Goal: Information Seeking & Learning: Find specific page/section

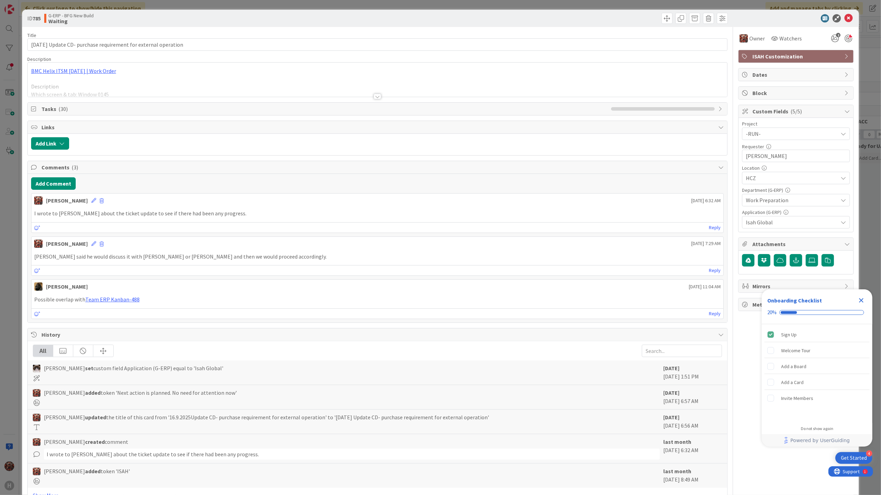
click at [375, 98] on div at bounding box center [378, 97] width 8 height 6
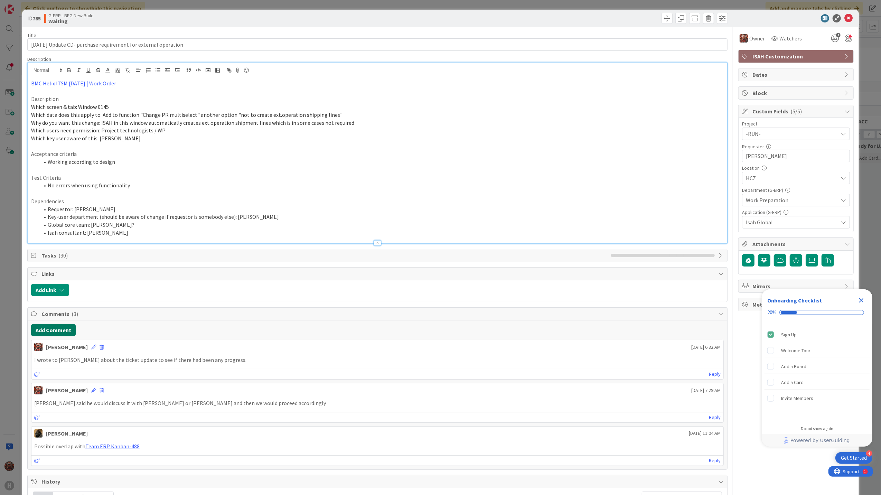
click at [63, 331] on button "Add Comment" at bounding box center [53, 330] width 45 height 12
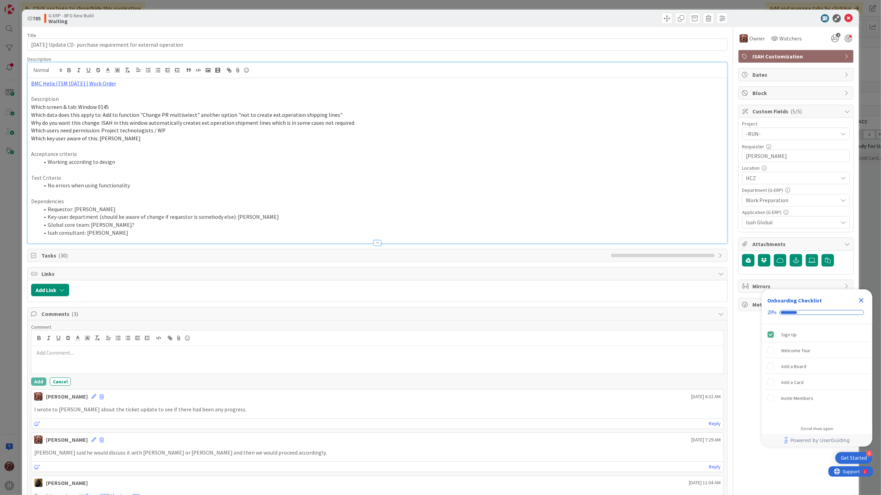
click at [118, 360] on div at bounding box center [377, 360] width 693 height 28
drag, startPoint x: 197, startPoint y: 347, endPoint x: 201, endPoint y: 359, distance: 11.9
click at [197, 346] on div at bounding box center [377, 339] width 693 height 16
click at [201, 359] on div "The CD isn't ready yet, Tim needs to understand more." at bounding box center [377, 360] width 693 height 28
click at [472, 357] on p "The CD isn't ready yet, Tim needs to understand more. so we can visualize this …" at bounding box center [377, 353] width 687 height 8
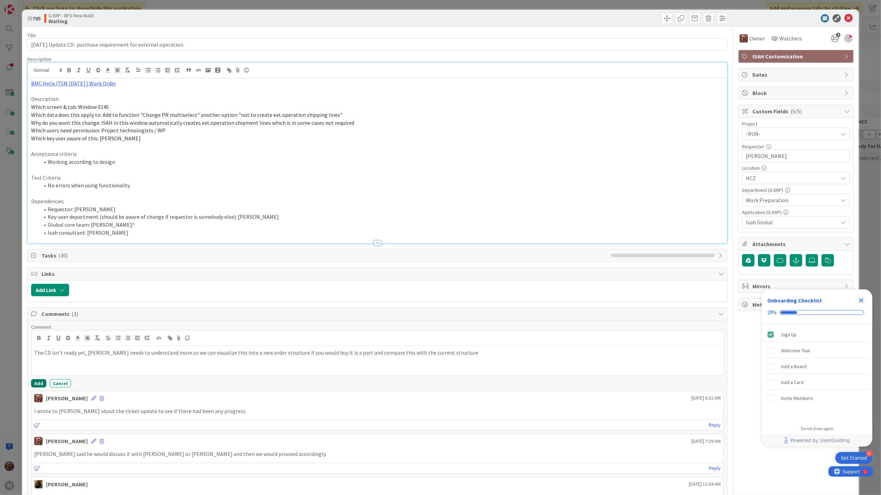
click at [42, 382] on button "Add" at bounding box center [38, 383] width 15 height 8
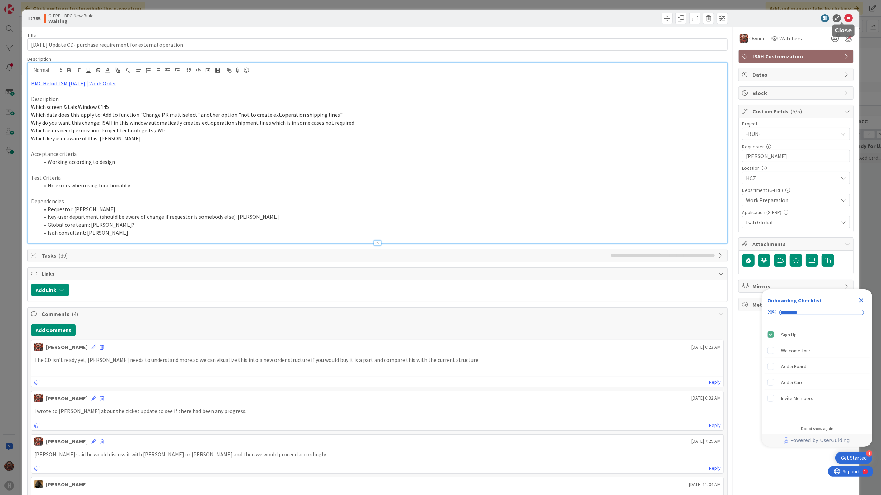
click at [845, 18] on icon at bounding box center [849, 18] width 8 height 8
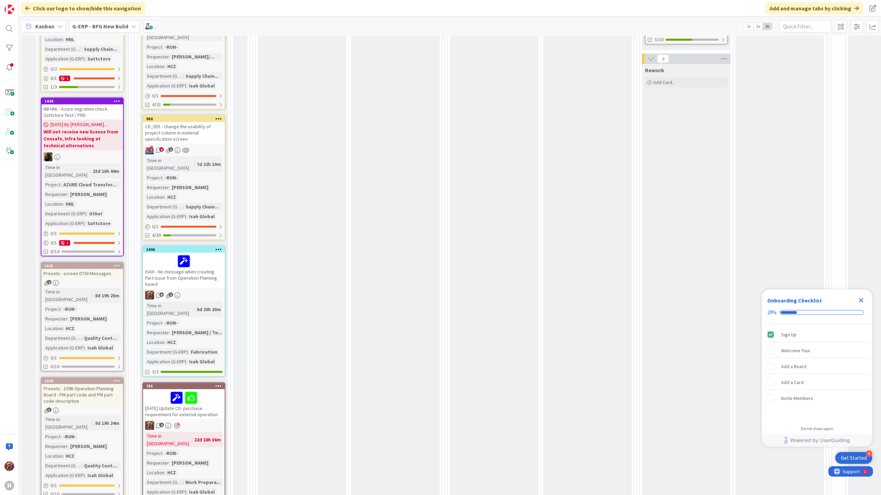
scroll to position [369, 0]
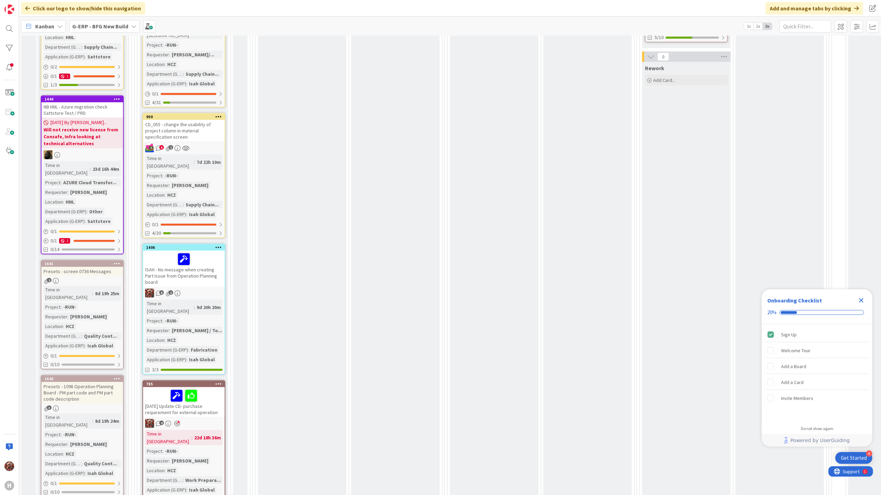
click at [162, 387] on div "16.9.2025 Update CD- purchase requirement for external operation" at bounding box center [184, 402] width 82 height 30
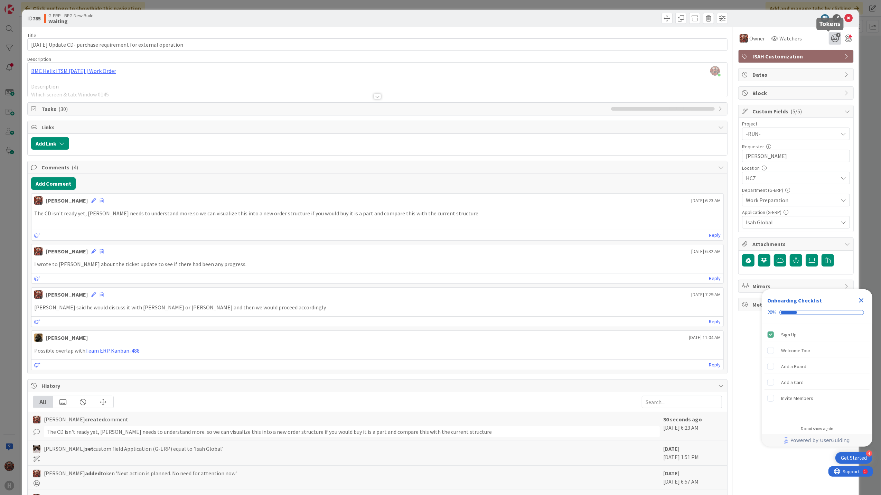
click at [829, 37] on icon "2" at bounding box center [835, 38] width 12 height 12
click at [833, 77] on icon at bounding box center [836, 78] width 6 height 6
click at [843, 13] on div "ID 785 G-ERP - BFG New Build Waiting" at bounding box center [440, 18] width 837 height 17
click at [861, 298] on icon "Close Checklist" at bounding box center [861, 300] width 8 height 8
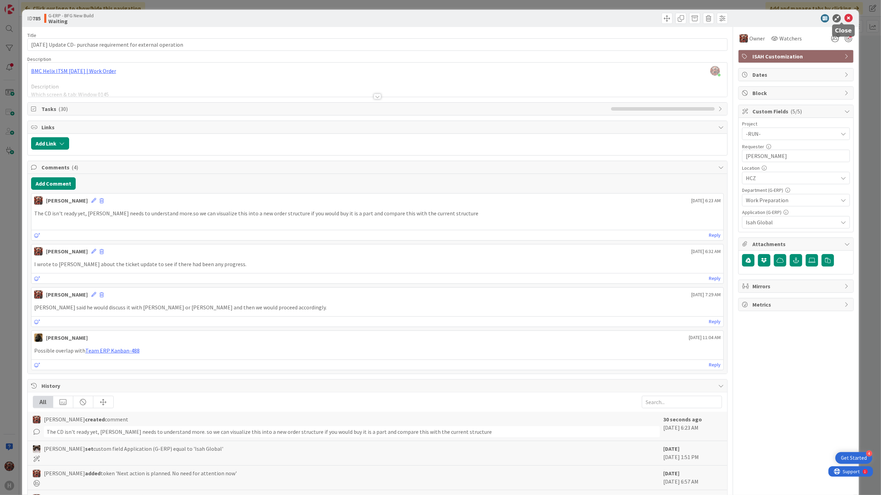
click at [845, 18] on icon at bounding box center [849, 18] width 8 height 8
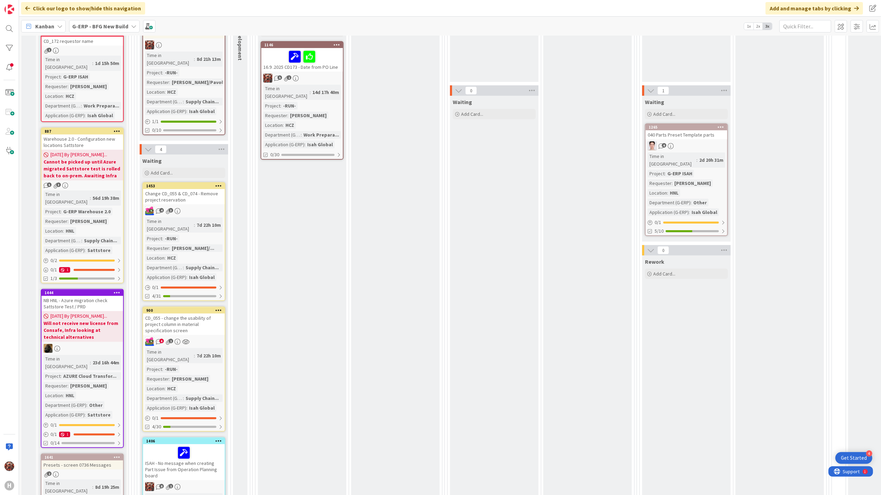
scroll to position [138, 0]
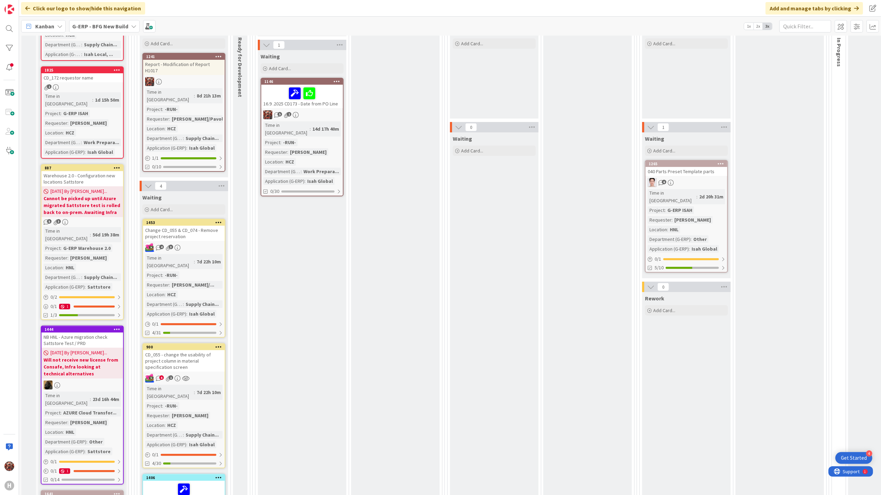
click at [331, 103] on div "16.9 .2025 CD173 - Date from PO Line" at bounding box center [302, 97] width 82 height 24
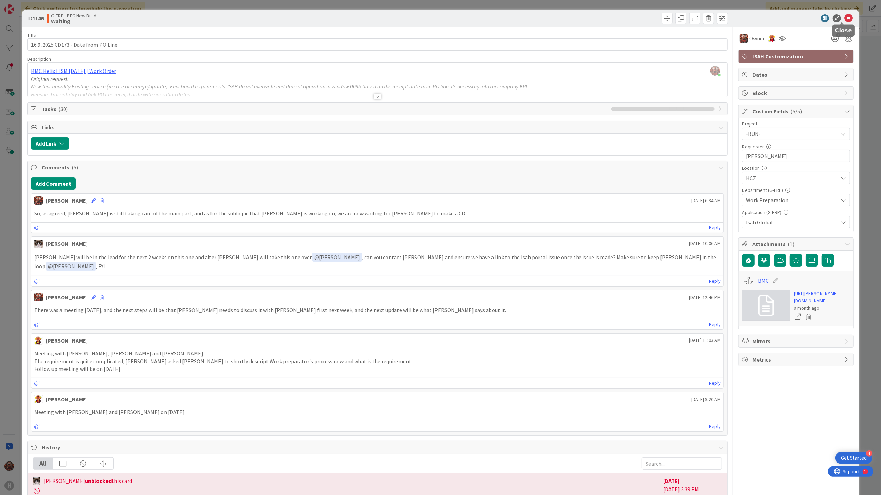
click at [845, 18] on icon at bounding box center [849, 18] width 8 height 8
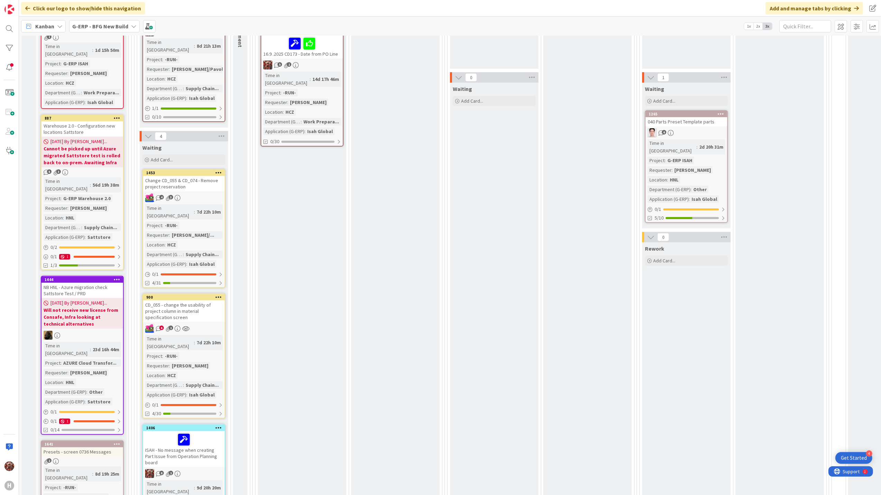
scroll to position [184, 0]
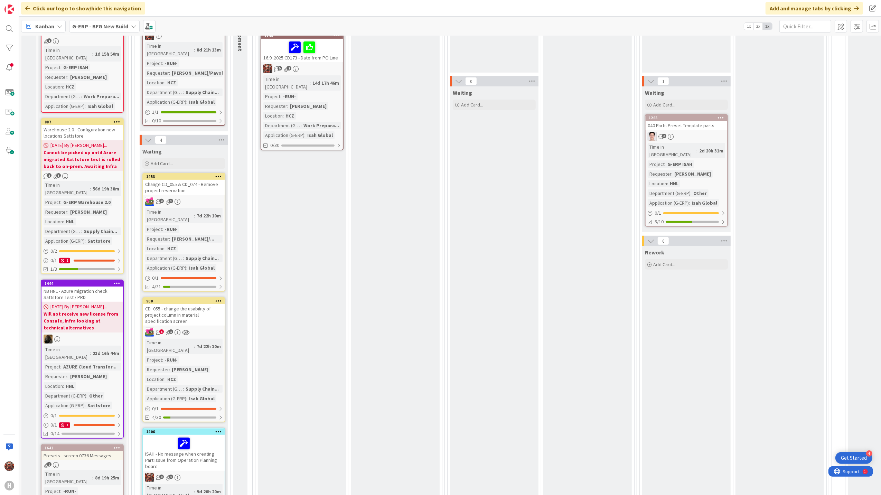
drag, startPoint x: 519, startPoint y: 8, endPoint x: 529, endPoint y: 1, distance: 11.5
click at [519, 8] on div "Click our logo to show/hide this navigation Add and manage tabs by clicking" at bounding box center [450, 8] width 862 height 17
click at [296, 57] on div "16.9 .2025 CD173 - Date from PO Line" at bounding box center [302, 51] width 82 height 24
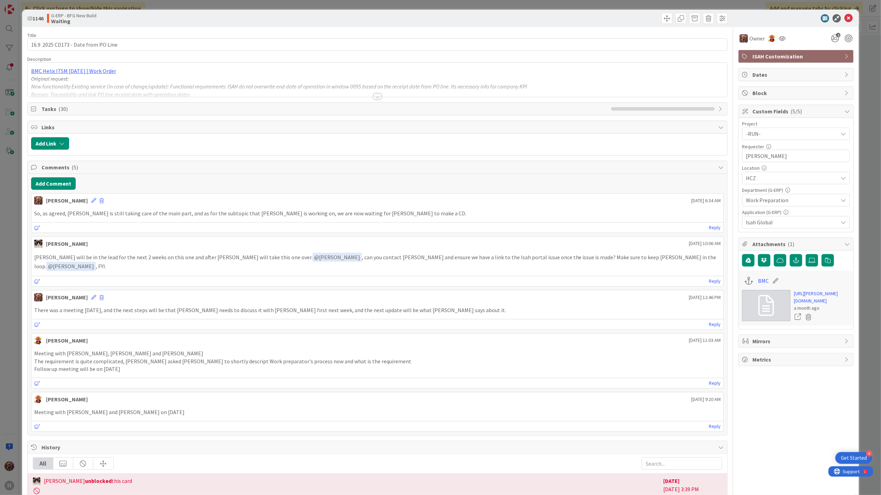
click at [375, 97] on div at bounding box center [378, 97] width 8 height 6
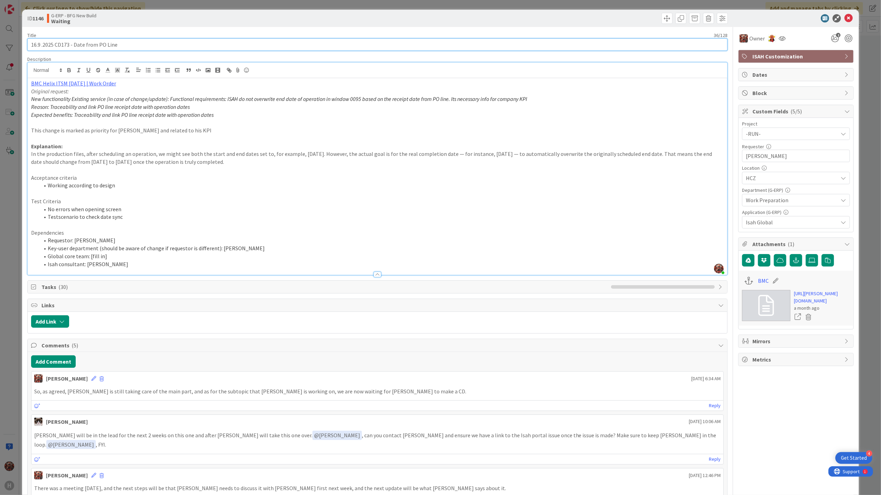
drag, startPoint x: 142, startPoint y: 46, endPoint x: 74, endPoint y: 44, distance: 67.8
click at [74, 44] on input "16.9 .2025 CD173 - Date from PO Line" at bounding box center [377, 44] width 701 height 12
click at [845, 17] on icon at bounding box center [849, 18] width 8 height 8
